Goal: Information Seeking & Learning: Learn about a topic

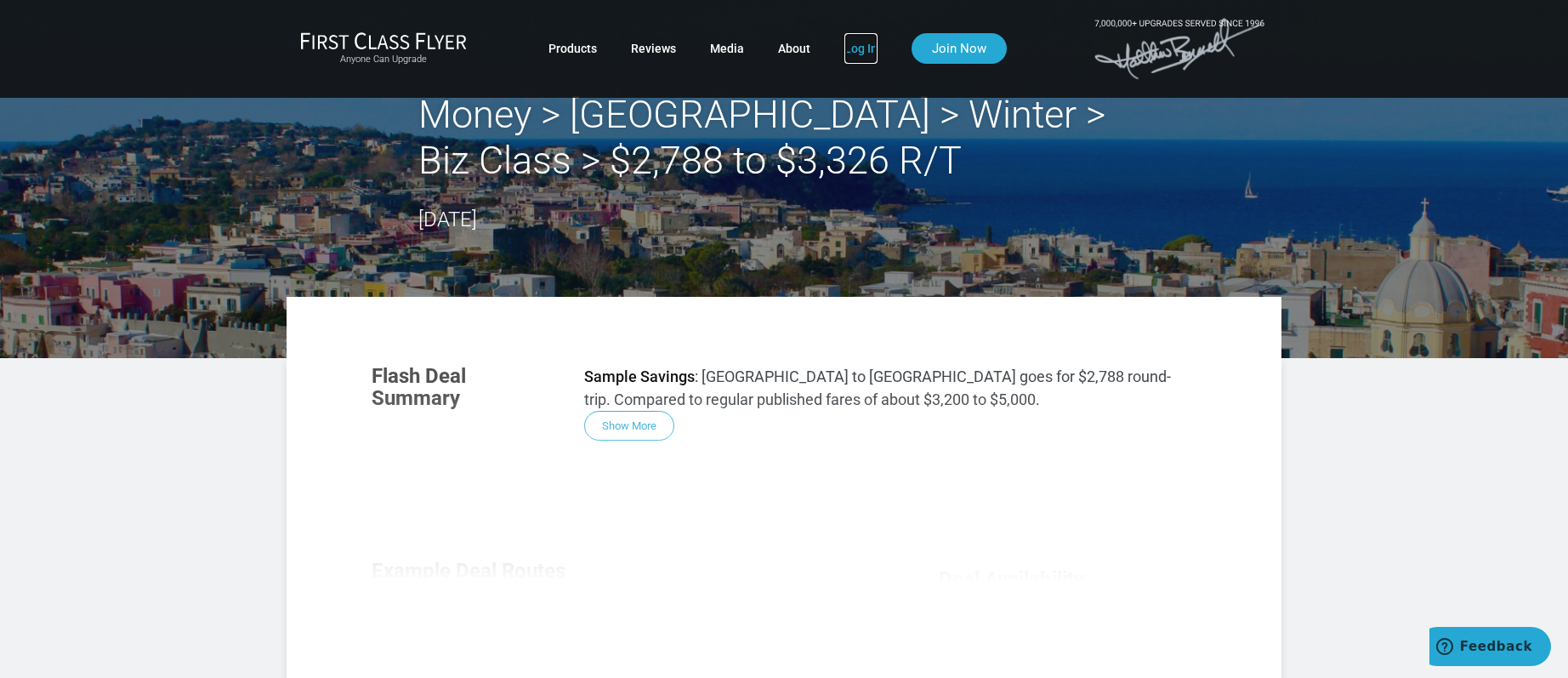
click at [861, 47] on link "Log In" at bounding box center [861, 49] width 34 height 31
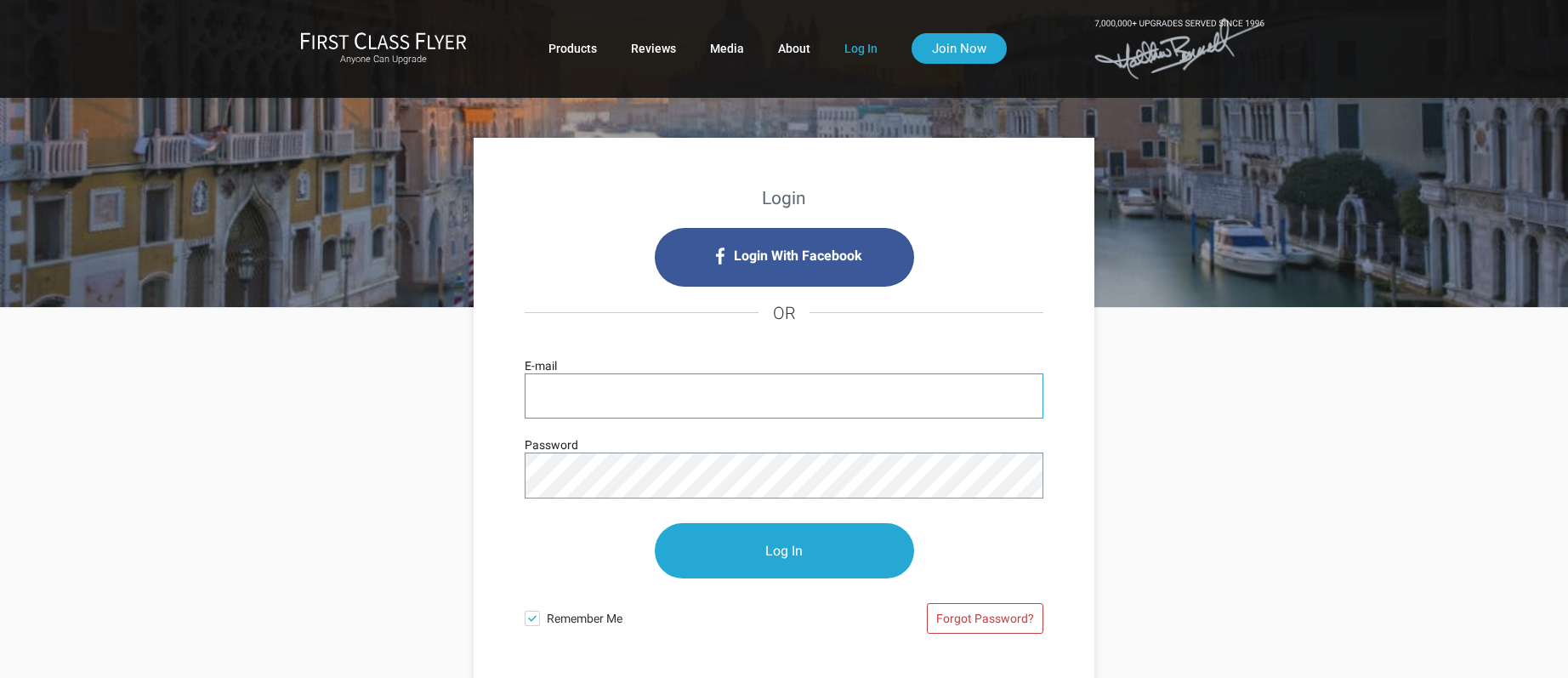
click at [585, 402] on input "E-mail" at bounding box center [784, 396] width 519 height 45
paste input "peter.heseltine@gmail.com"
type input "peter.heseltine@gmail.com"
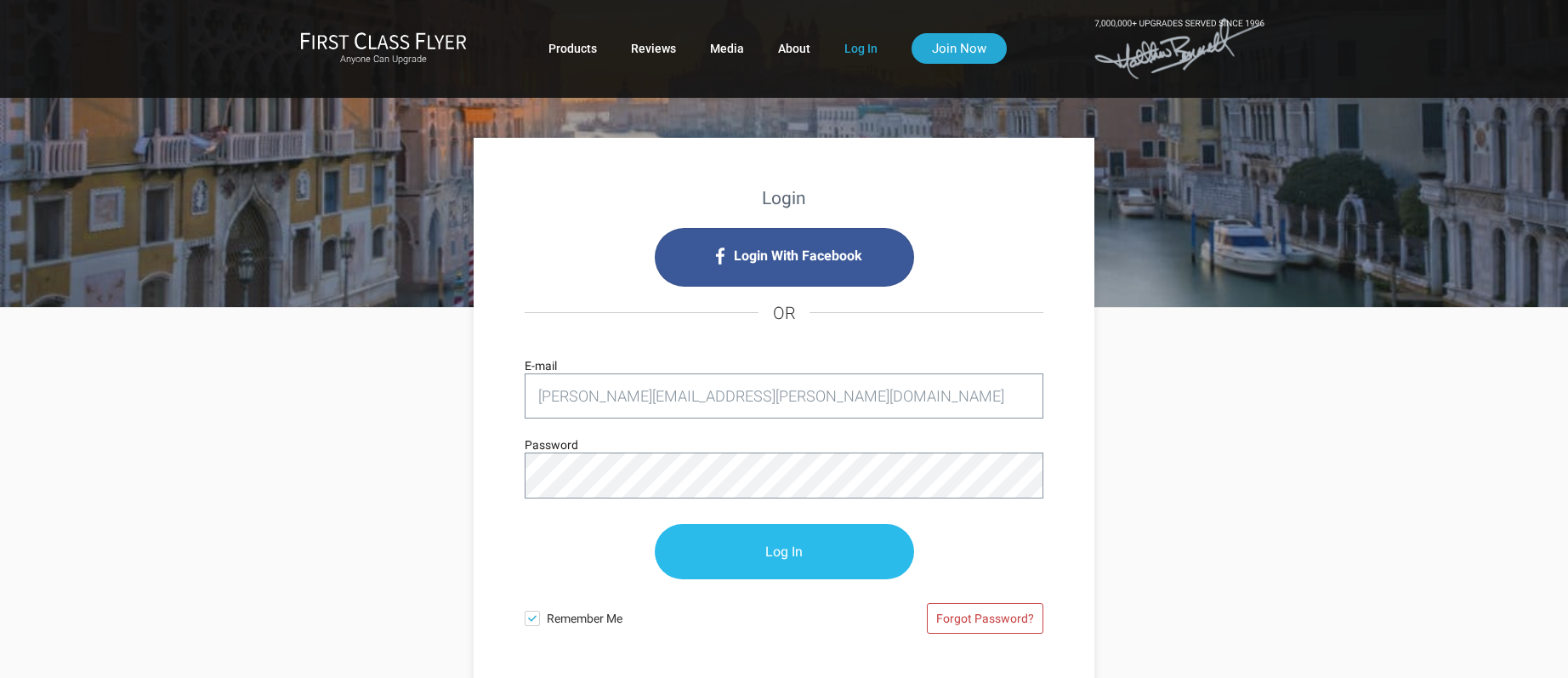
click at [769, 546] on input "Log In" at bounding box center [784, 552] width 259 height 56
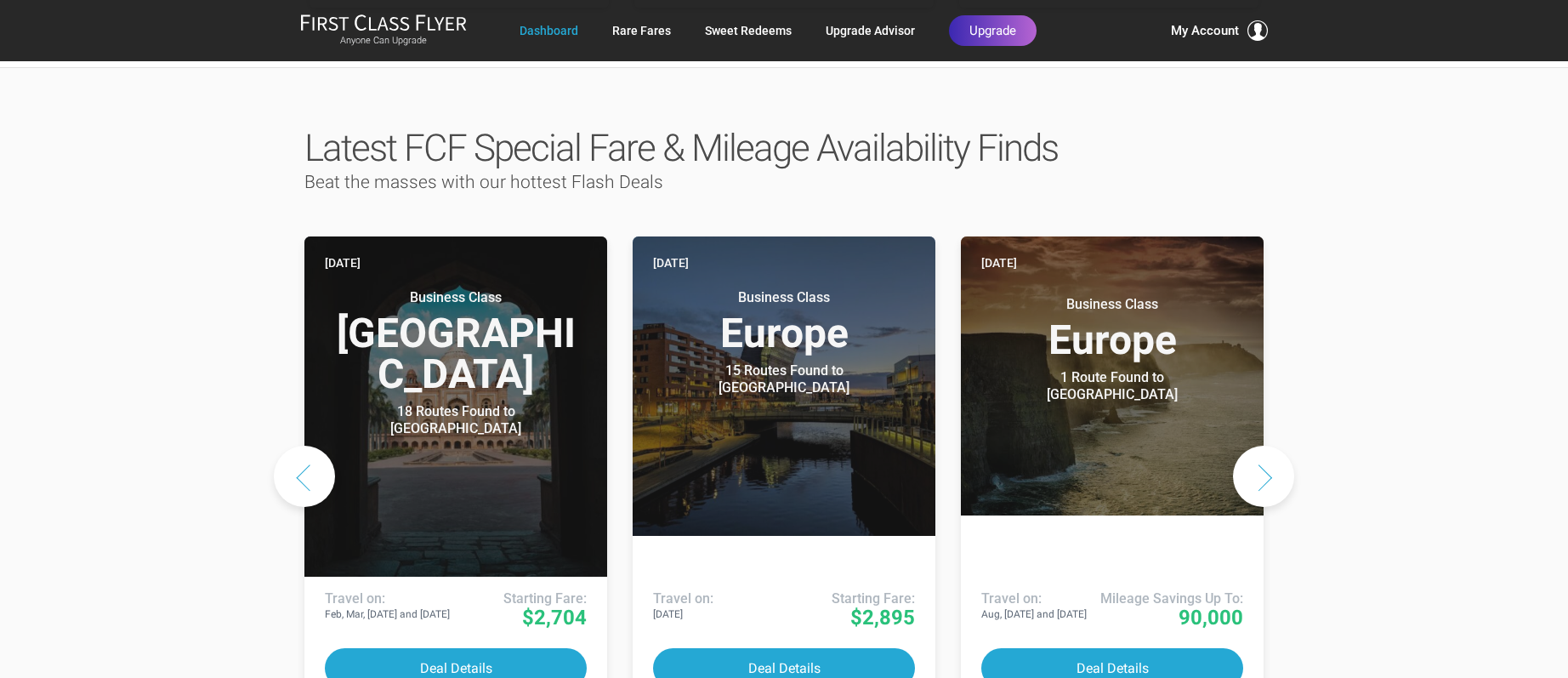
scroll to position [765, 0]
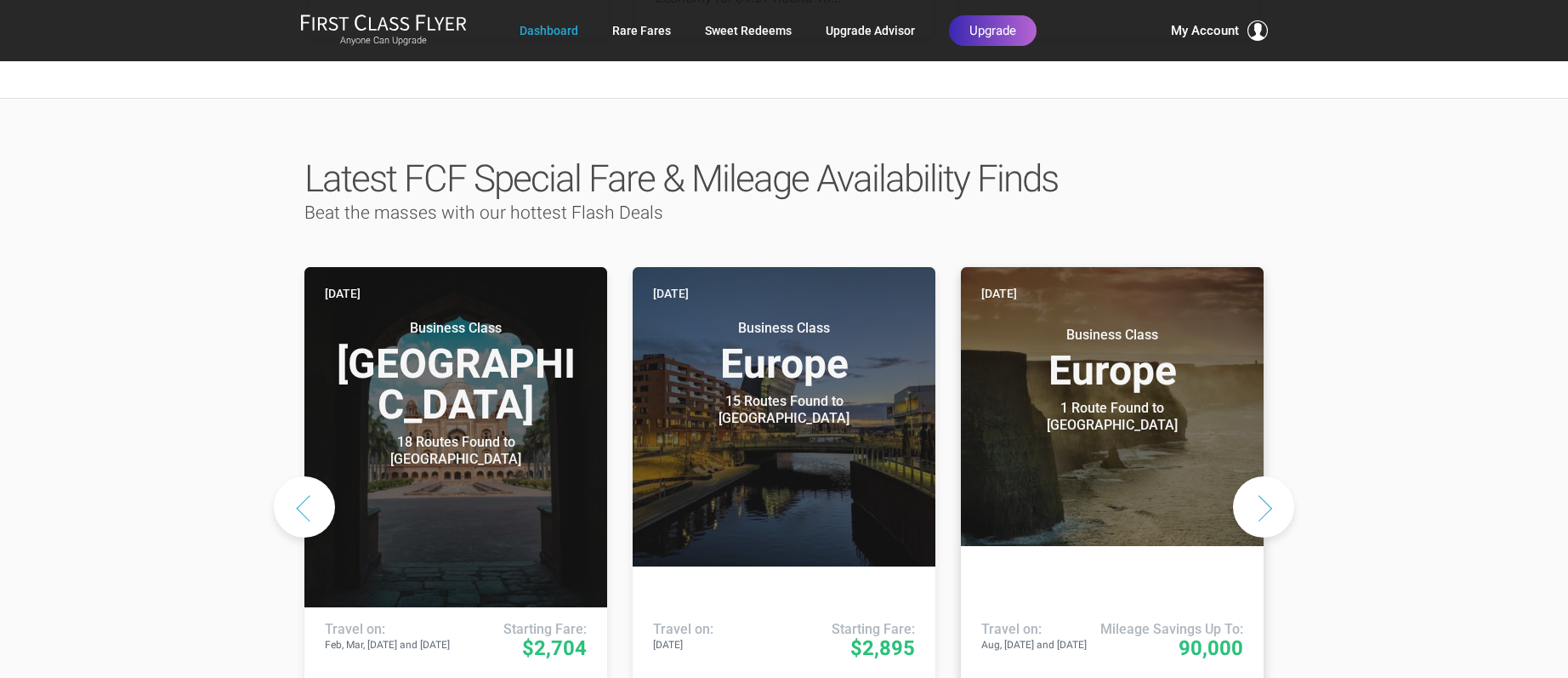
click at [1116, 415] on header "Four days ago Business Class Europe 1 Route Found to Dublin Use These Miles / P…" at bounding box center [1112, 406] width 302 height 279
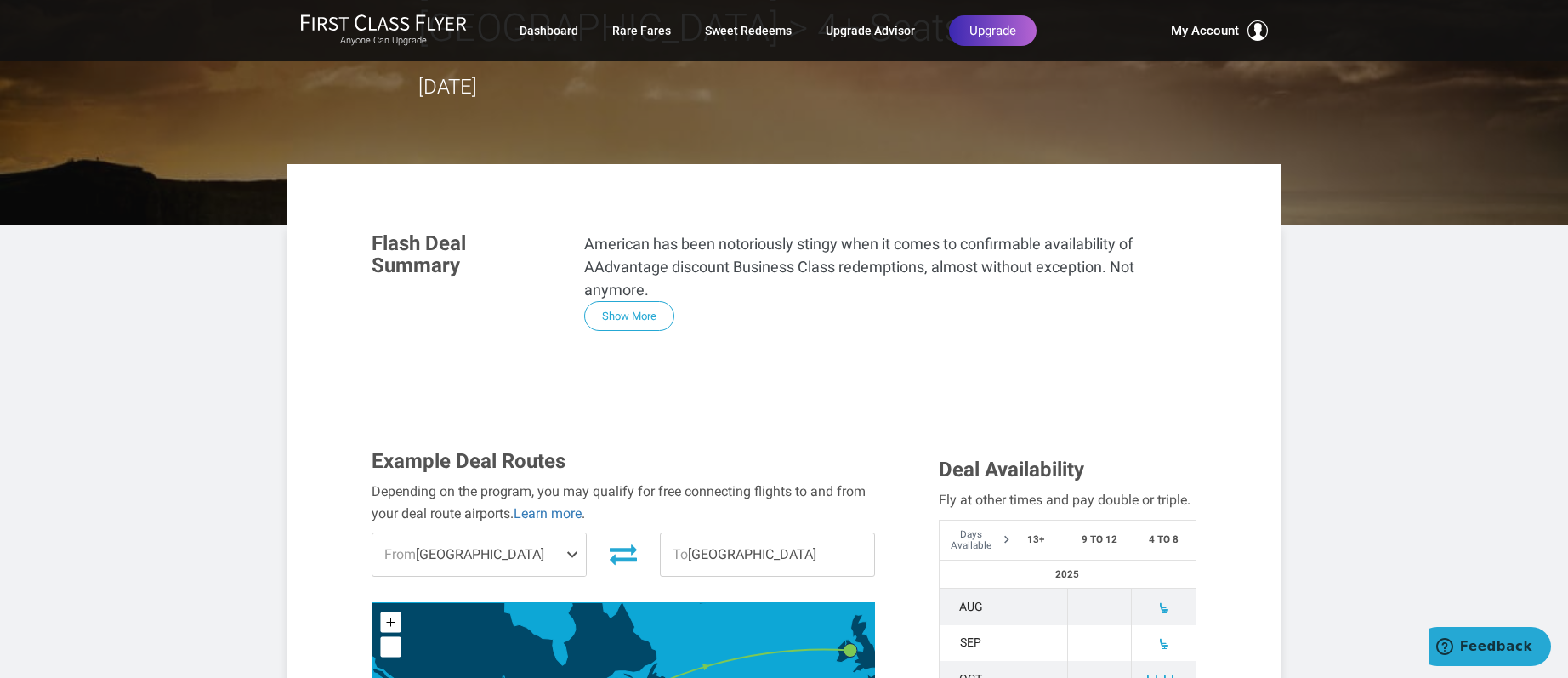
scroll to position [255, 0]
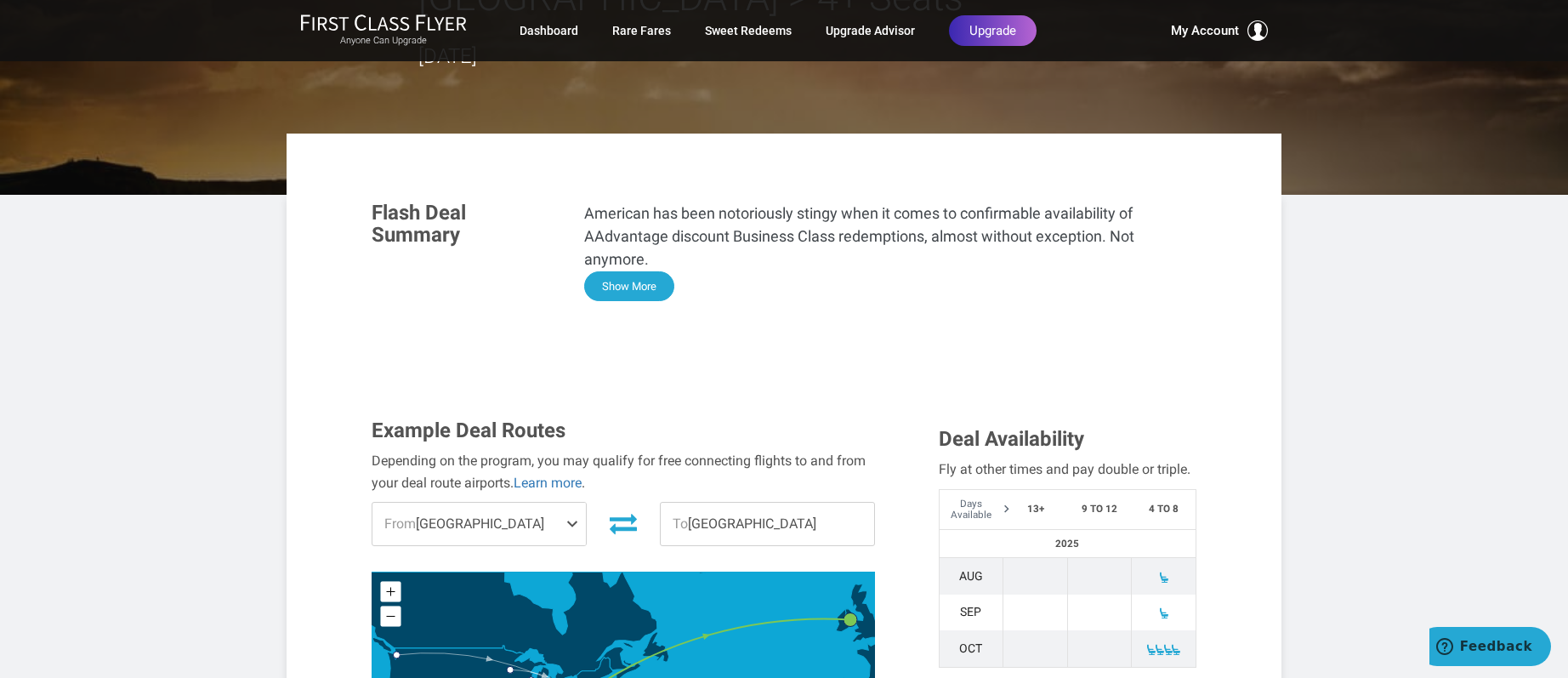
click at [607, 271] on button "Show More" at bounding box center [629, 285] width 90 height 30
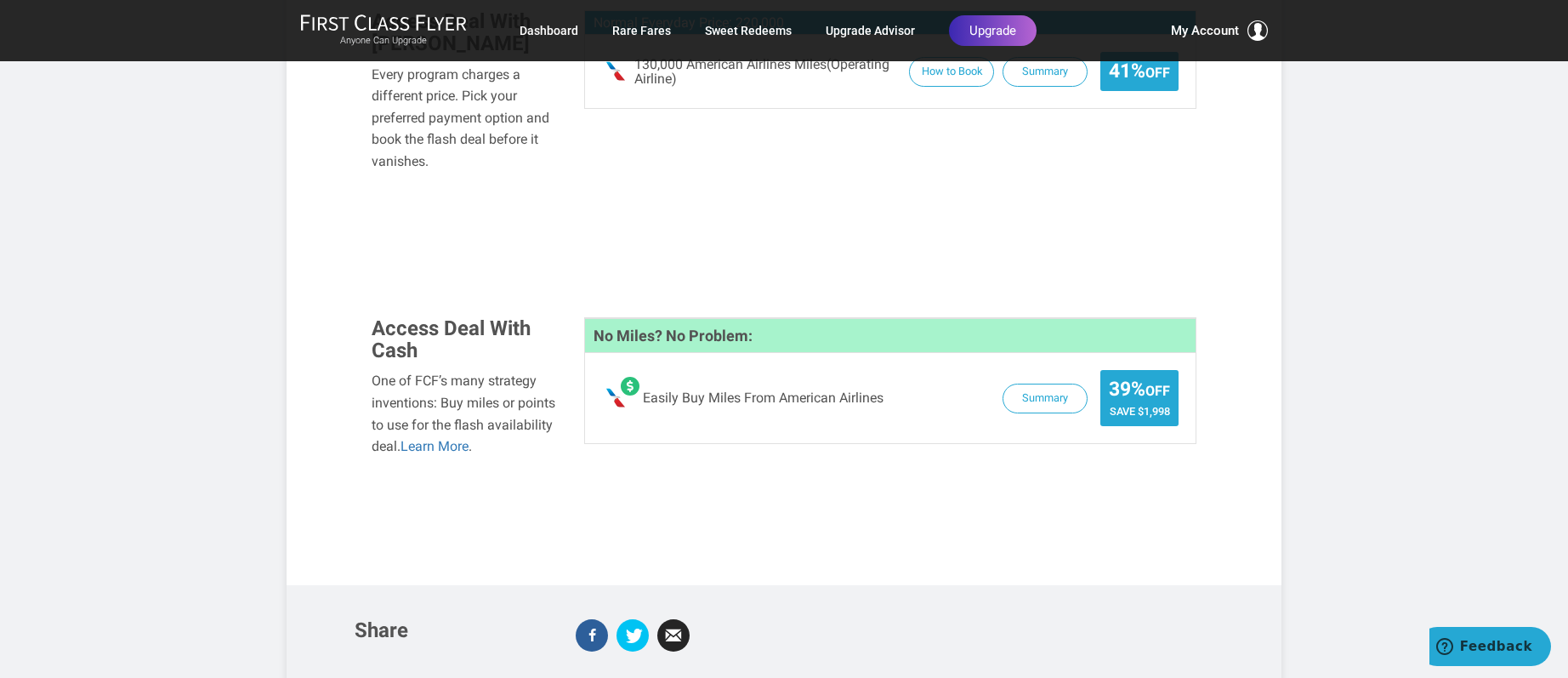
scroll to position [2212, 0]
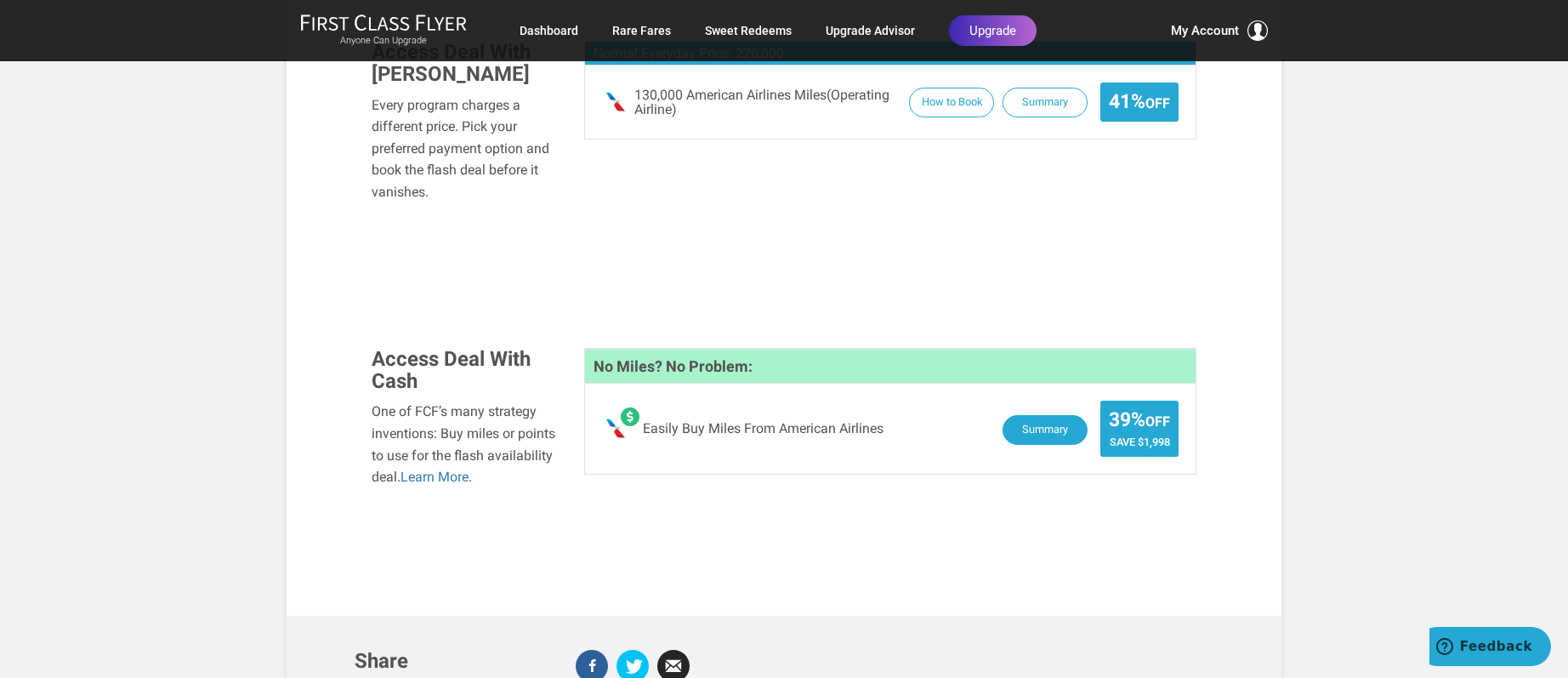
click at [1032, 415] on button "Summary" at bounding box center [1044, 429] width 85 height 30
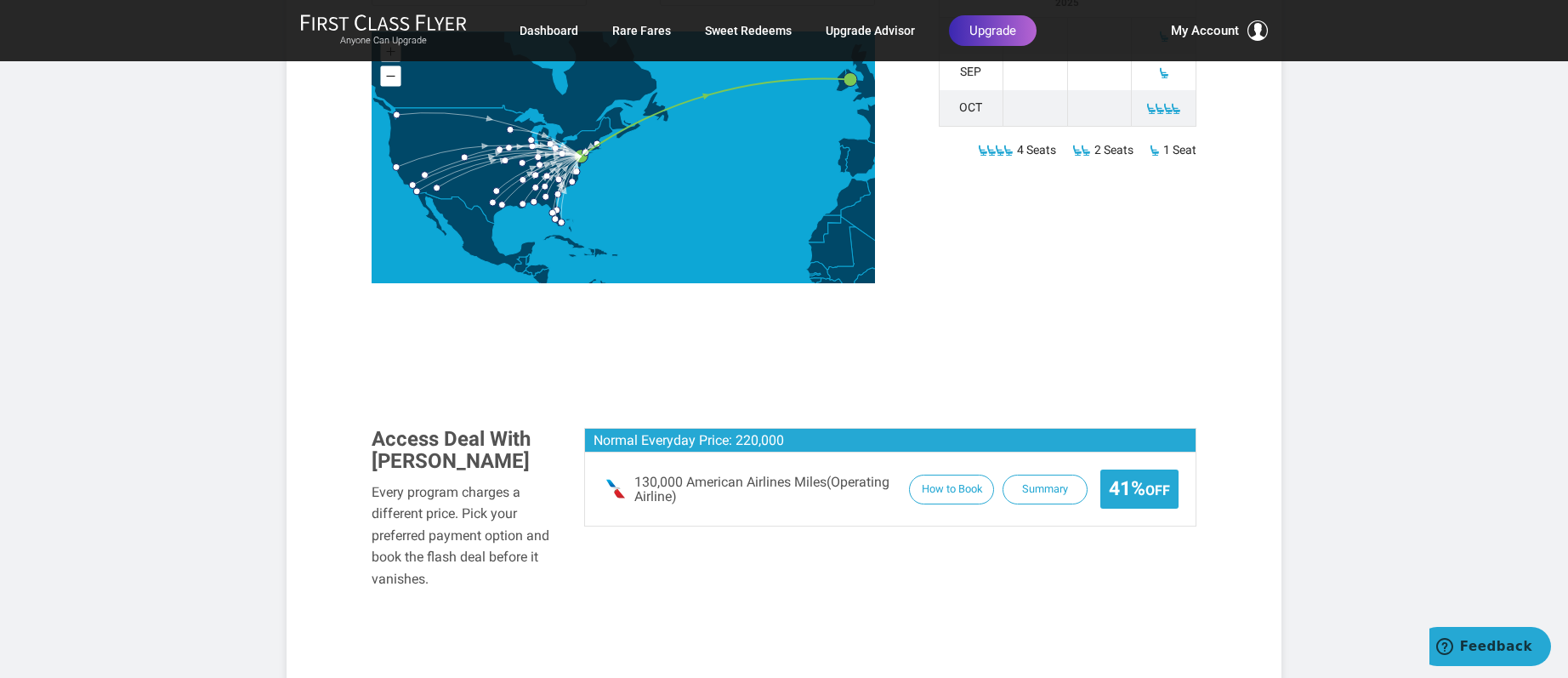
scroll to position [1786, 0]
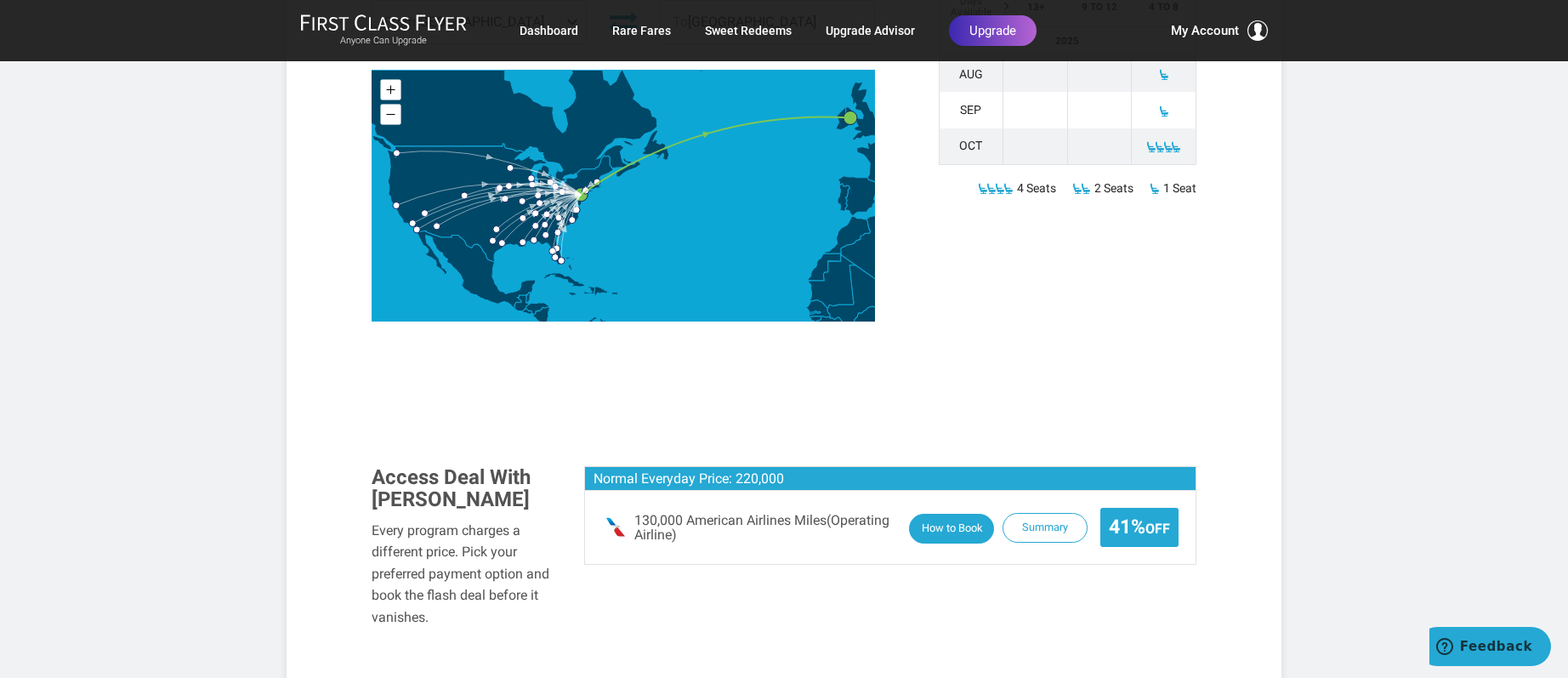
click at [940, 514] on button "How to Book" at bounding box center [952, 529] width 85 height 30
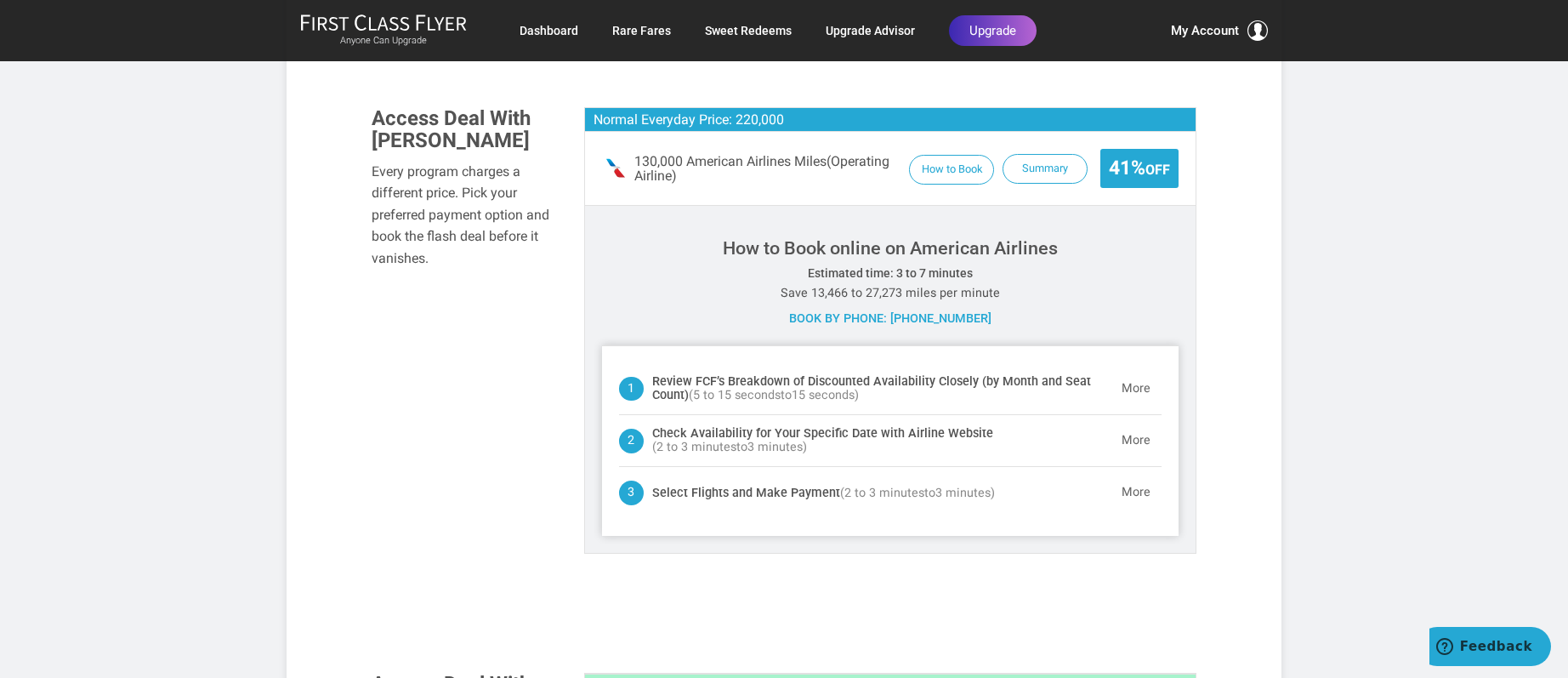
scroll to position [2042, 0]
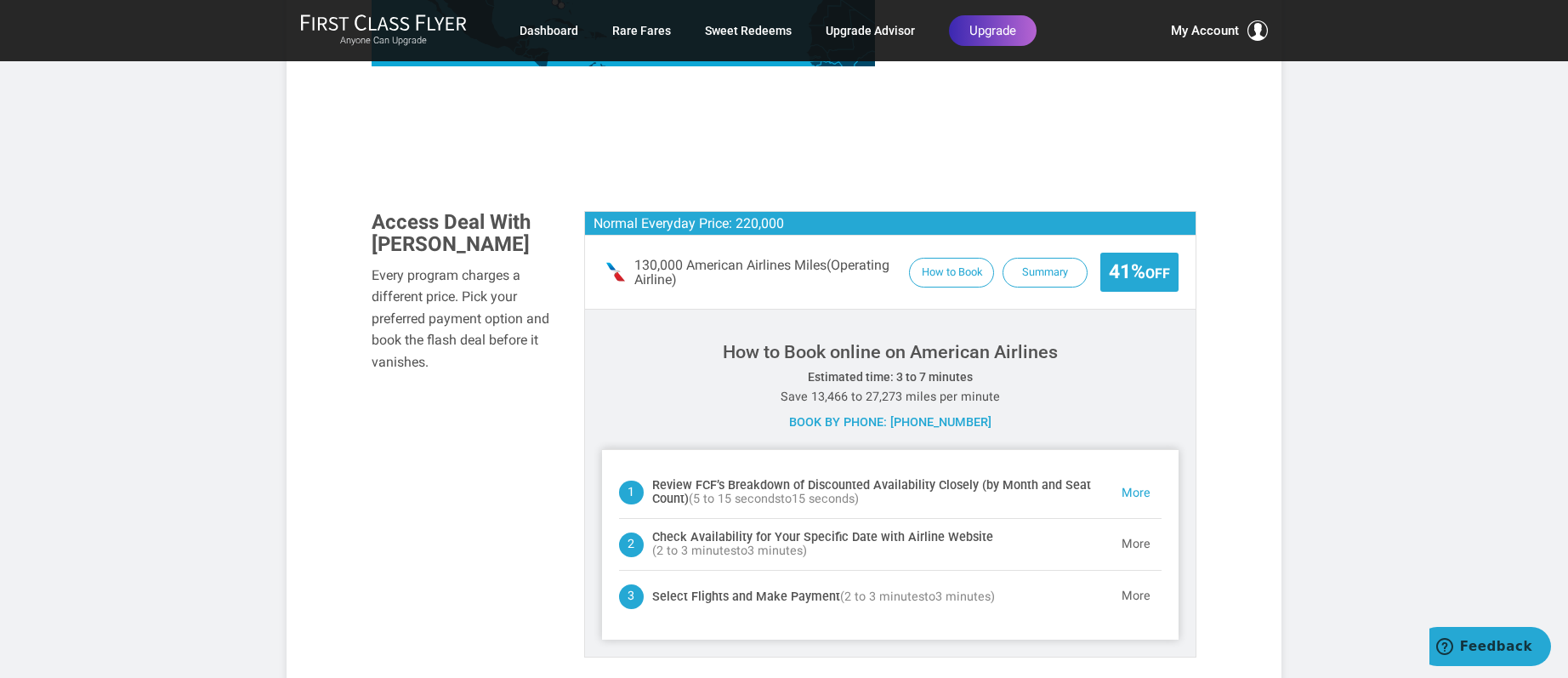
click at [1140, 476] on button "More" at bounding box center [1135, 493] width 51 height 34
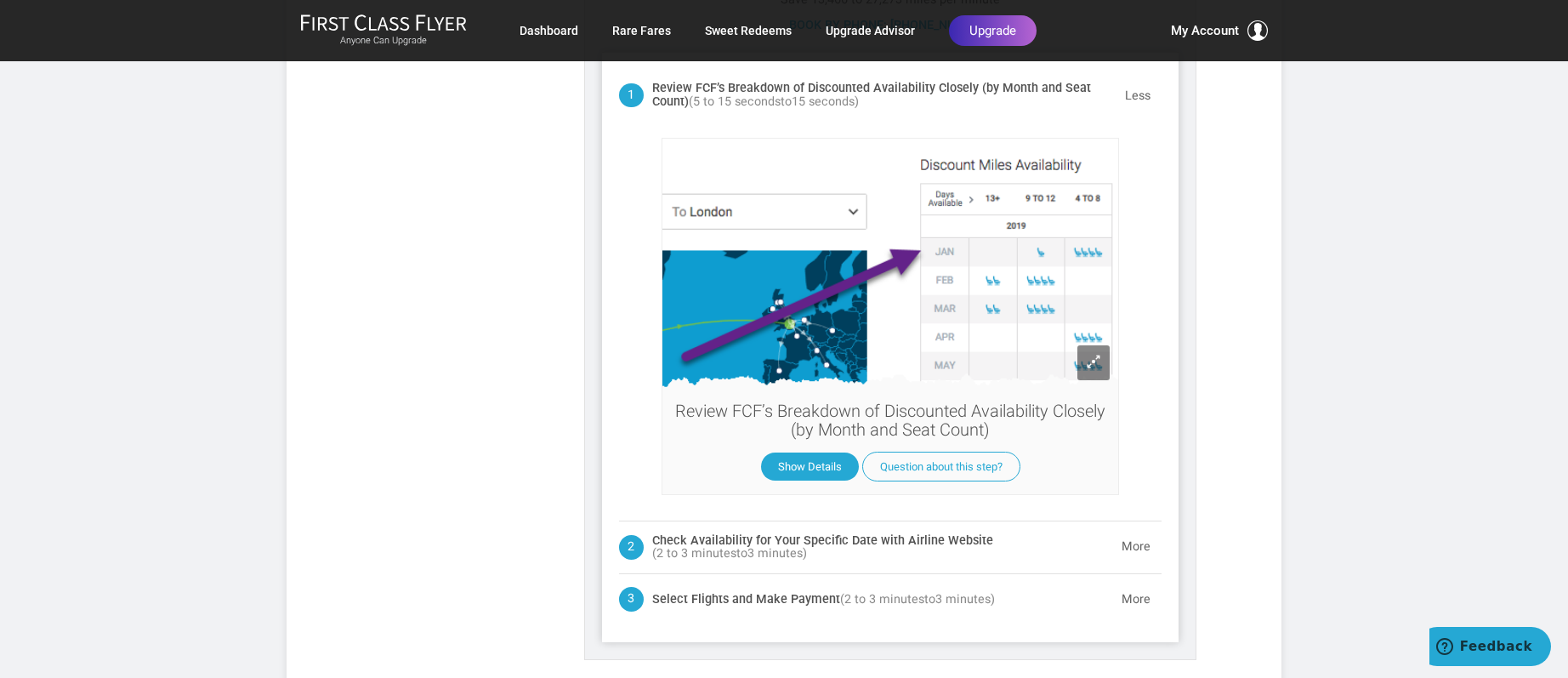
scroll to position [2483, 0]
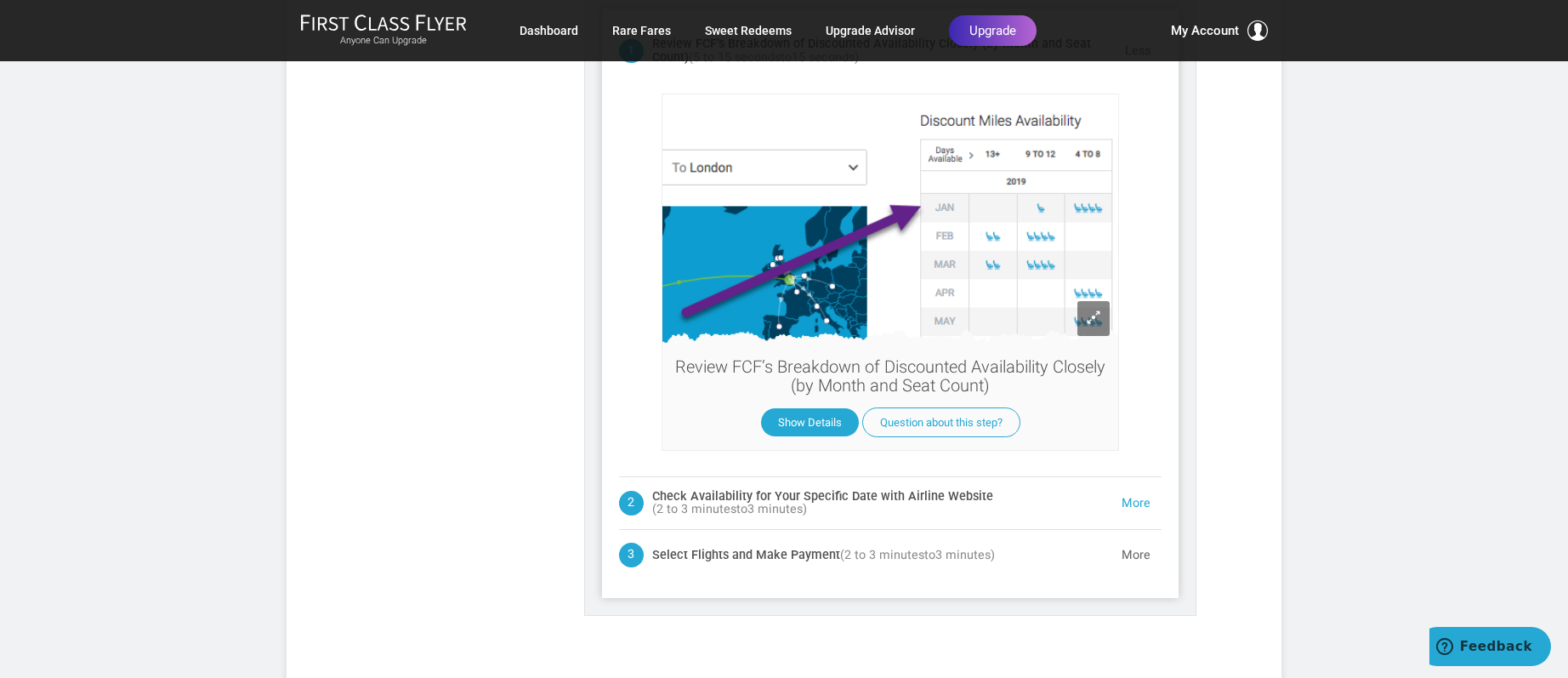
click at [1129, 486] on button "More" at bounding box center [1135, 504] width 51 height 34
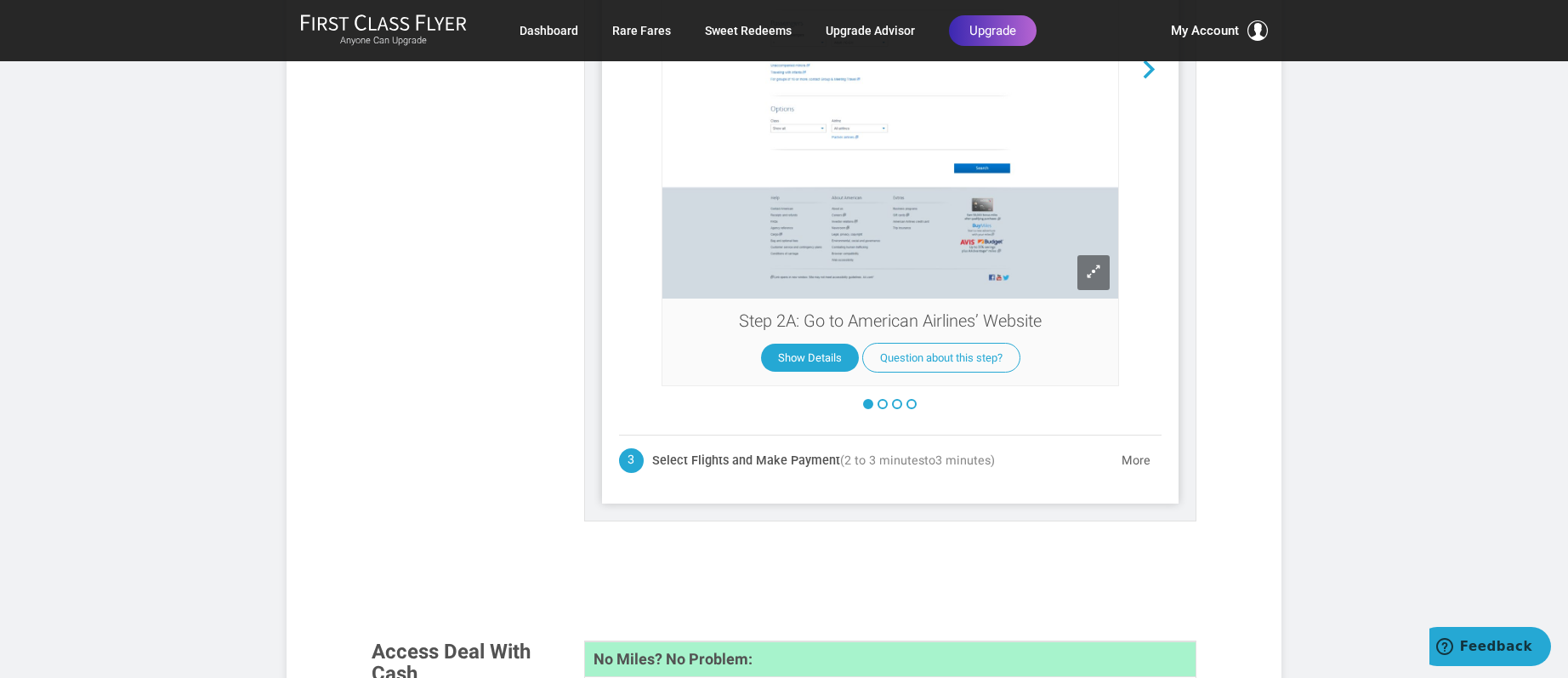
scroll to position [2790, 0]
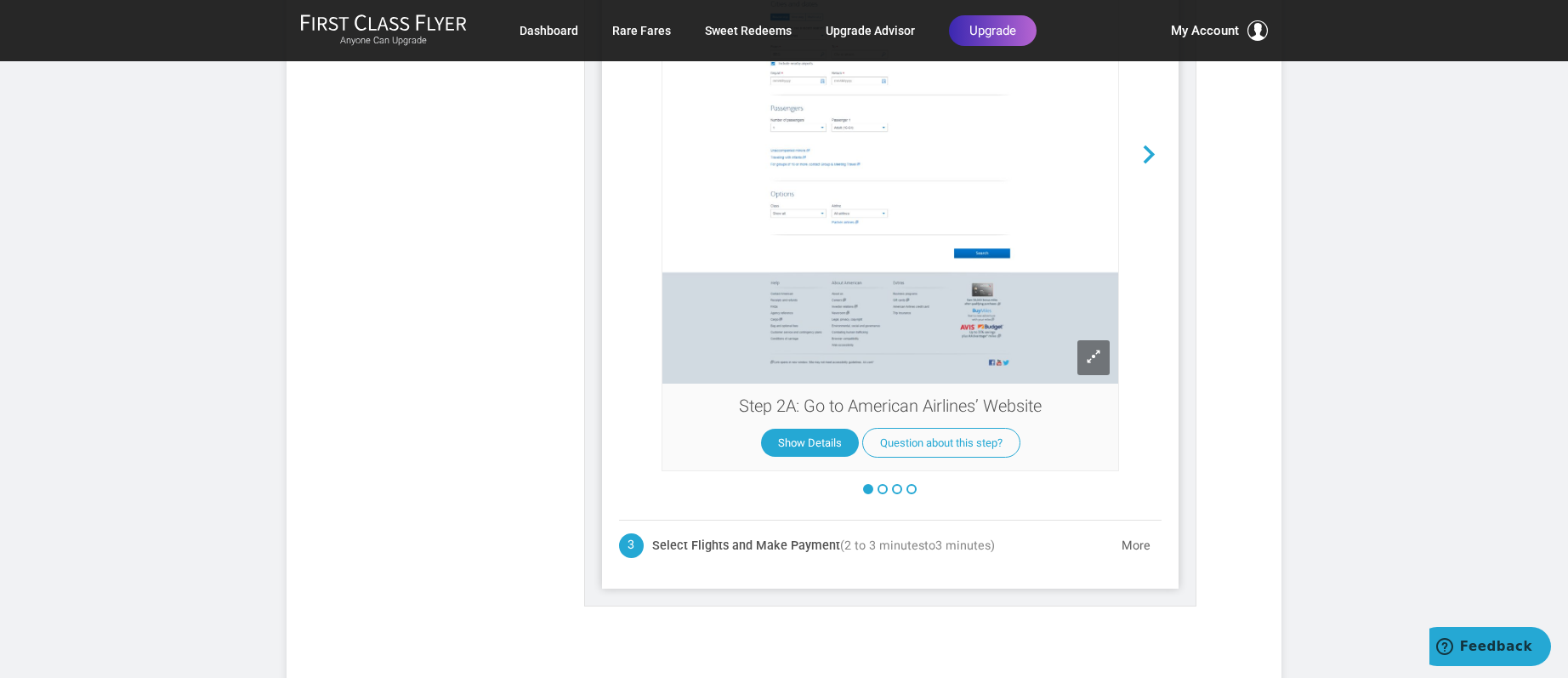
click at [884, 484] on button at bounding box center [883, 488] width 11 height 11
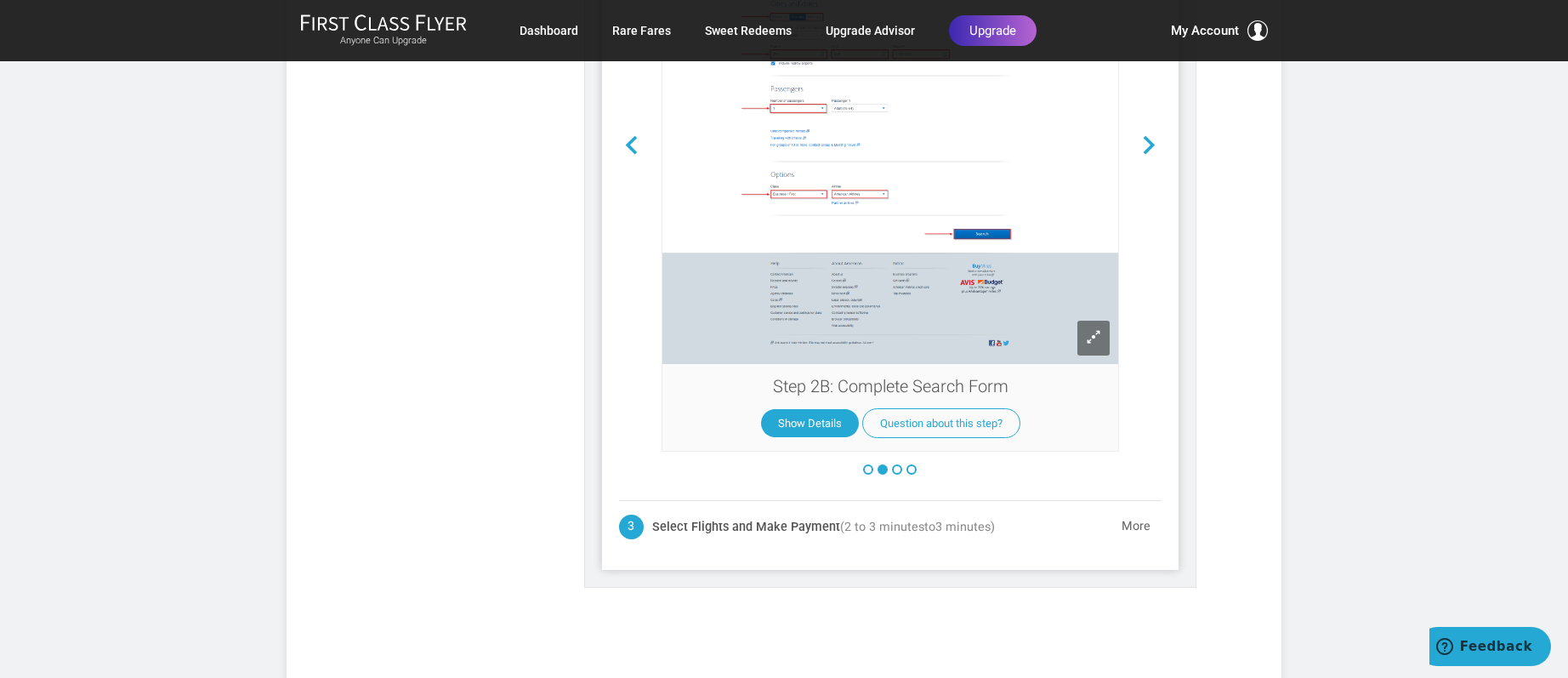
click at [896, 464] on button at bounding box center [897, 469] width 11 height 11
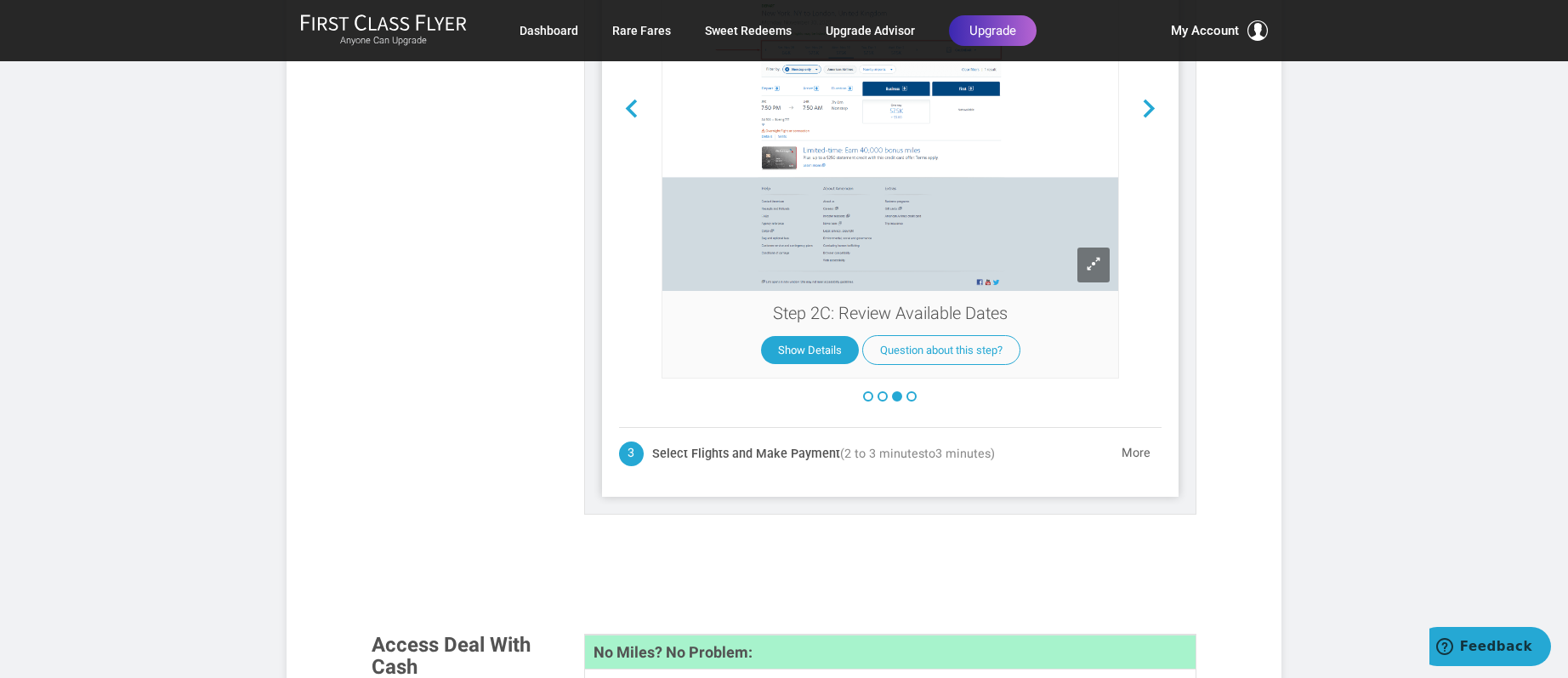
scroll to position [2753, 0]
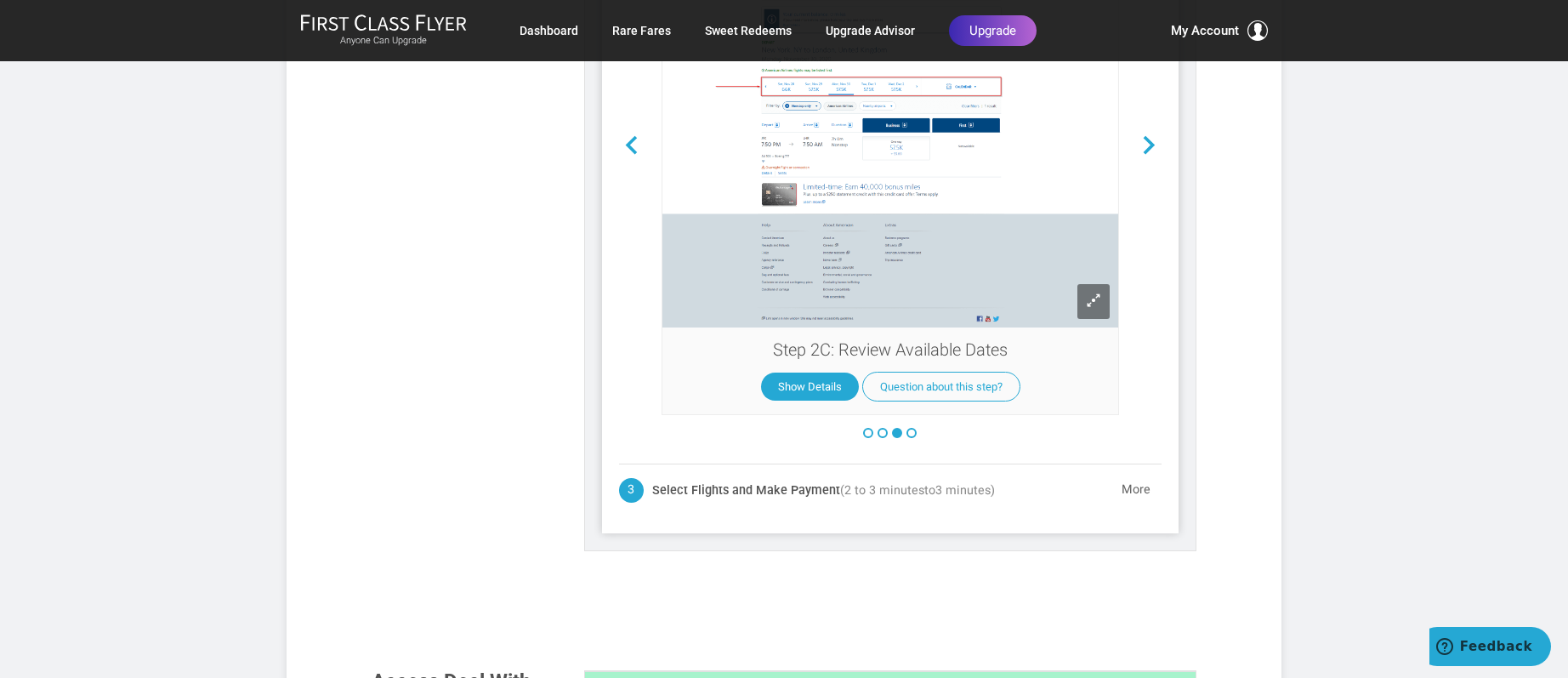
click at [907, 428] on button at bounding box center [911, 433] width 11 height 11
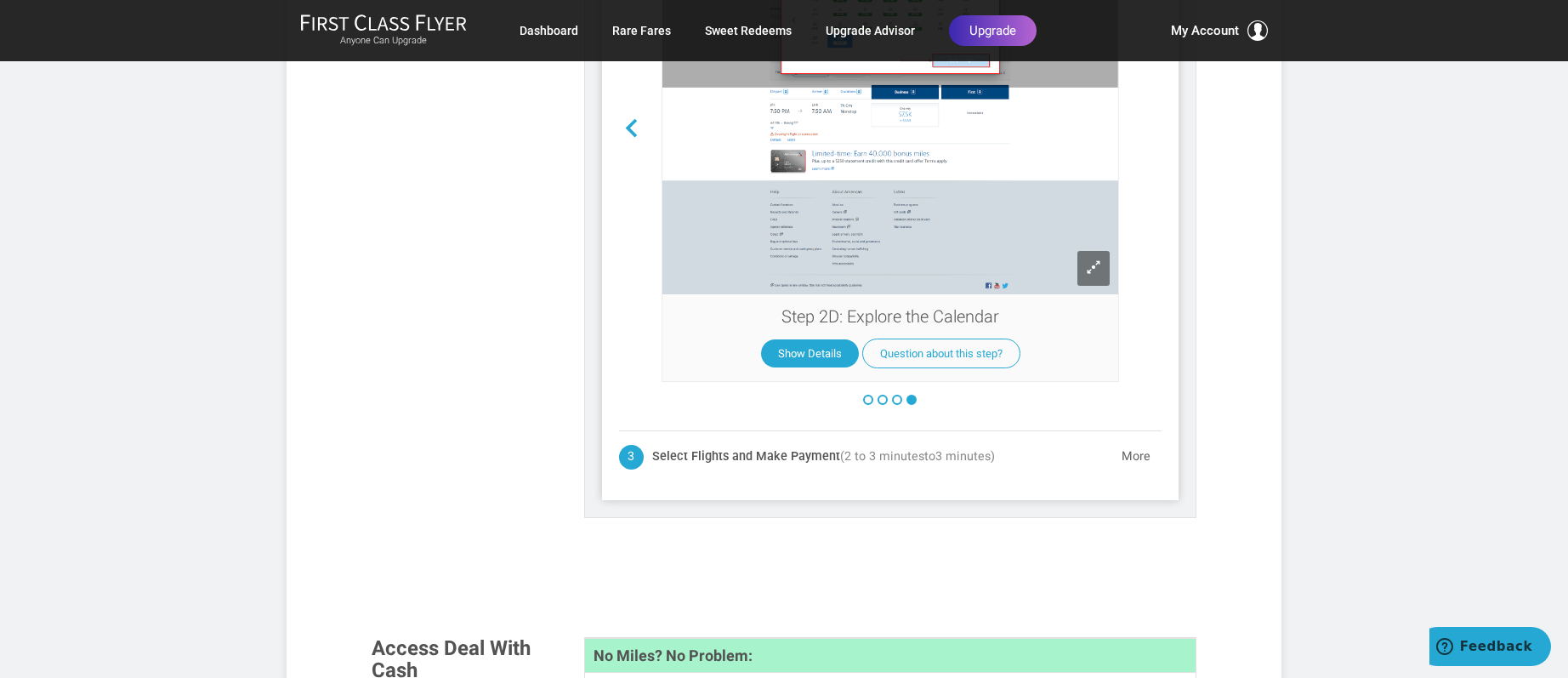
scroll to position [2736, 0]
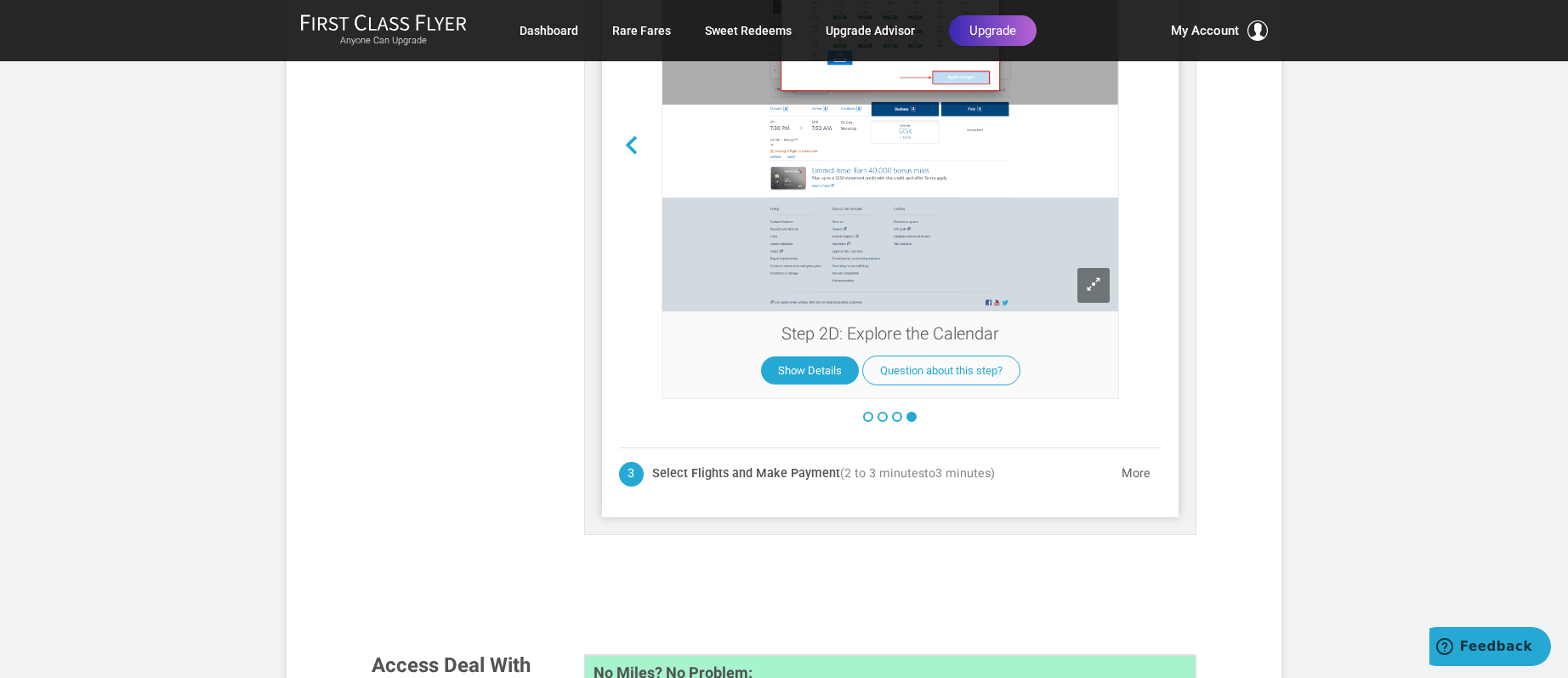
click at [869, 412] on button at bounding box center [868, 417] width 11 height 11
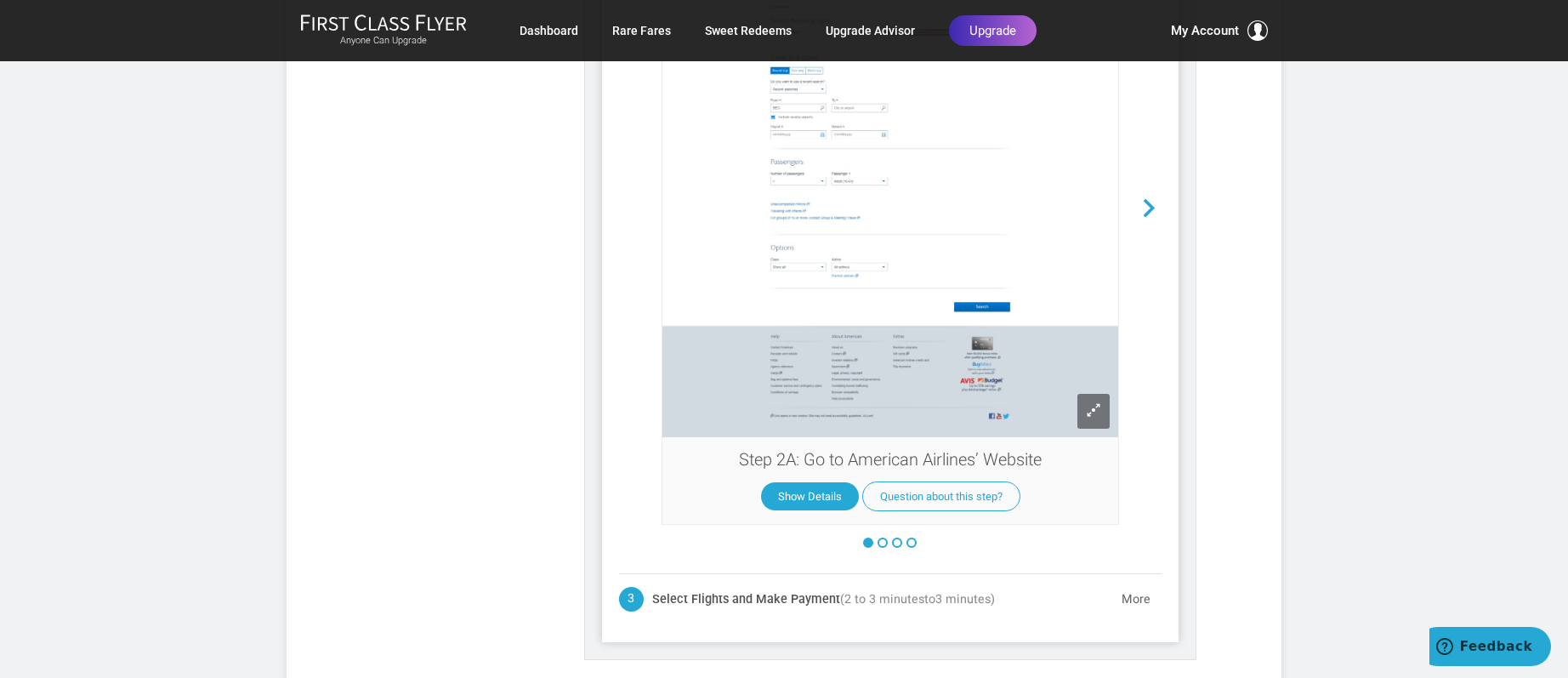
click at [879, 537] on button at bounding box center [883, 542] width 11 height 11
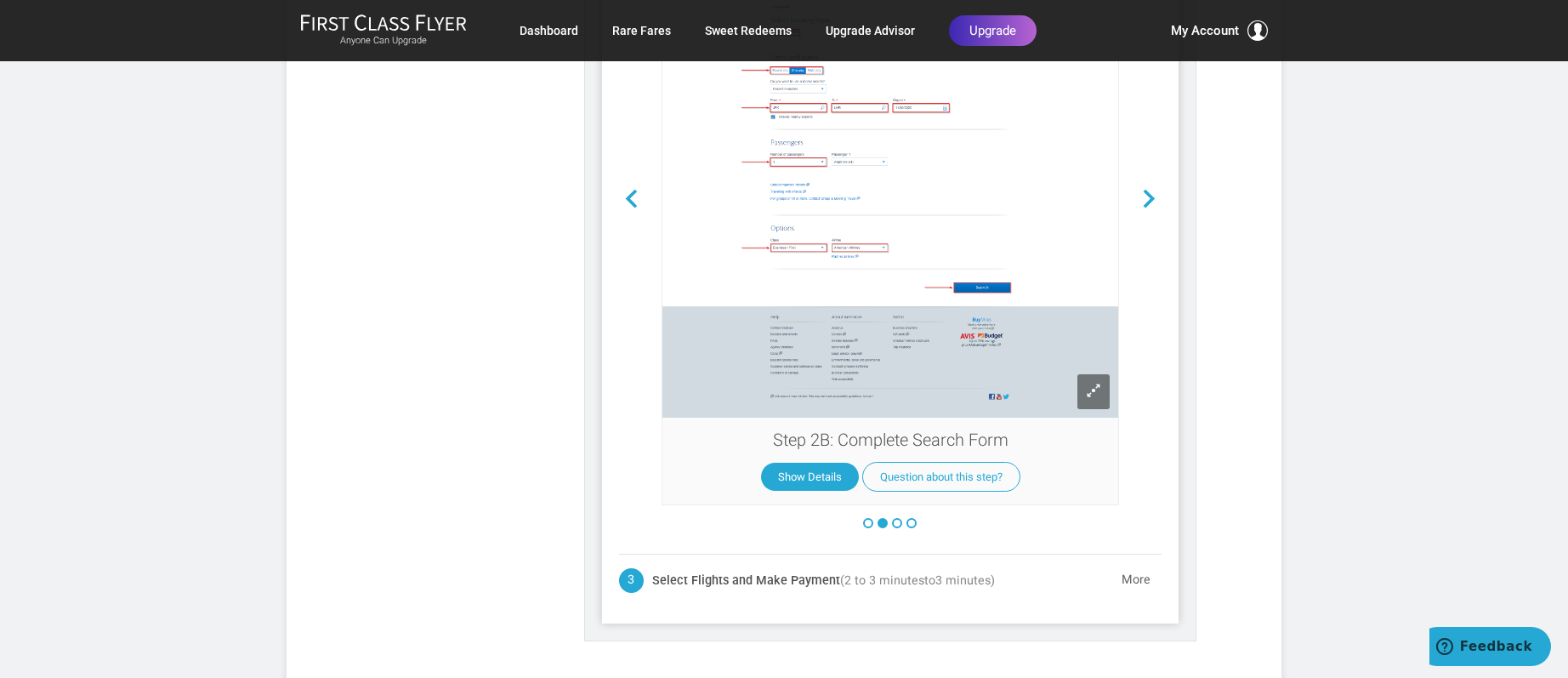
click at [895, 518] on button at bounding box center [897, 523] width 11 height 11
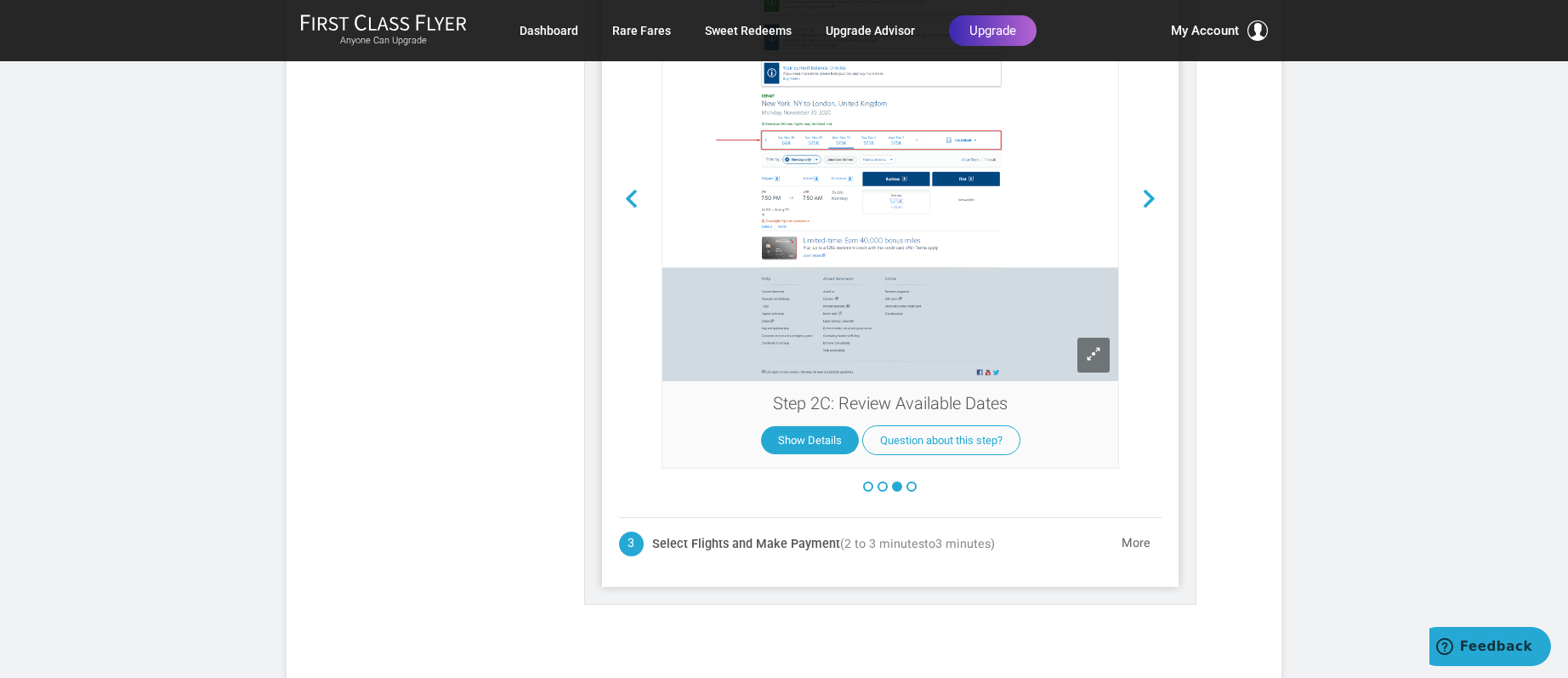
click at [912, 482] on button at bounding box center [911, 486] width 11 height 11
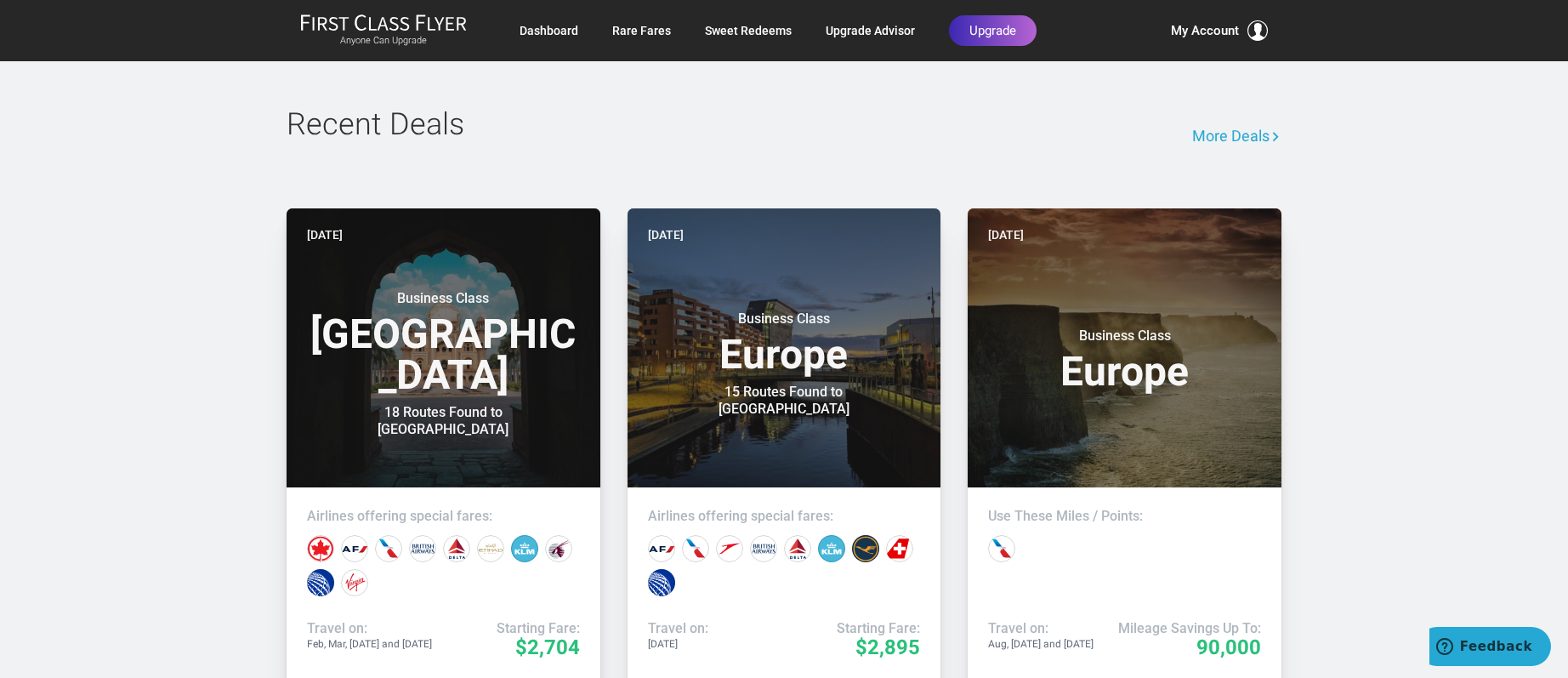
scroll to position [4299, 0]
